Goal: Find specific page/section: Find specific page/section

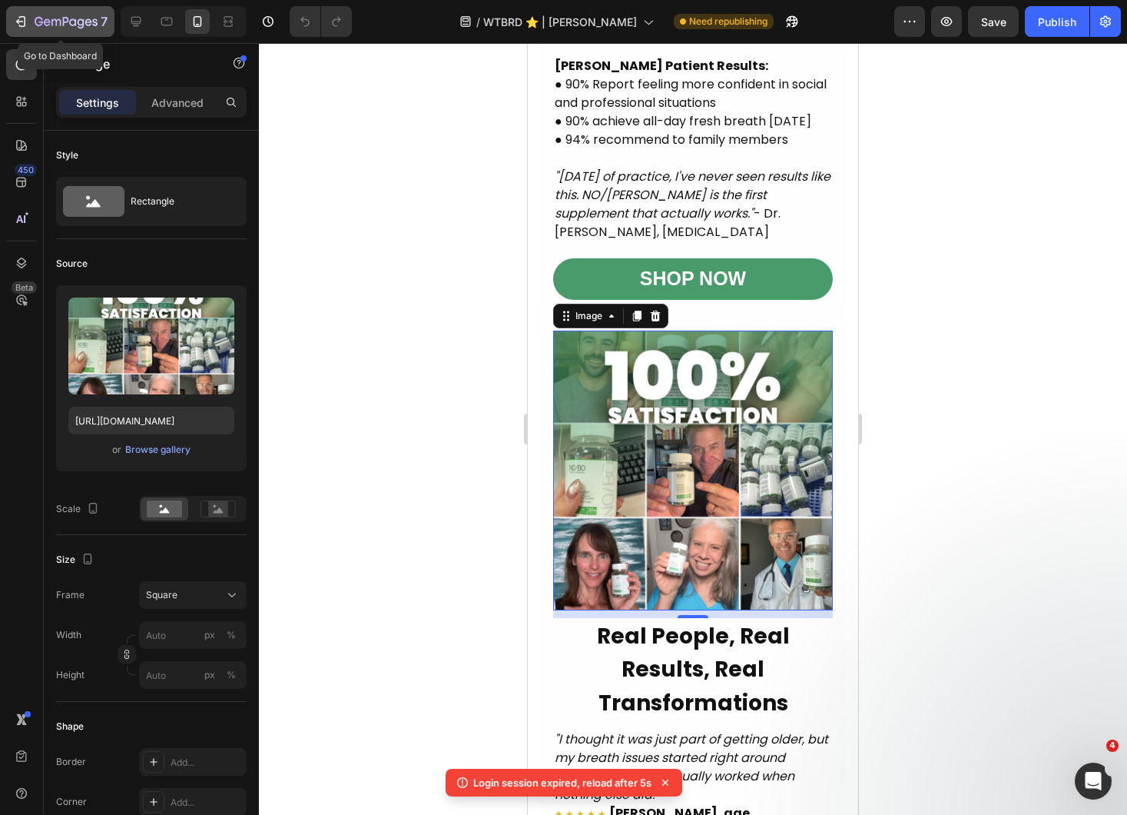
click at [30, 25] on div "7" at bounding box center [60, 21] width 95 height 18
